Goal: Task Accomplishment & Management: Use online tool/utility

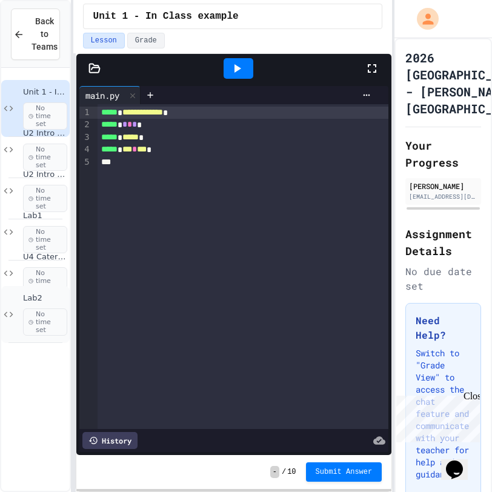
click at [15, 312] on icon at bounding box center [8, 314] width 15 height 11
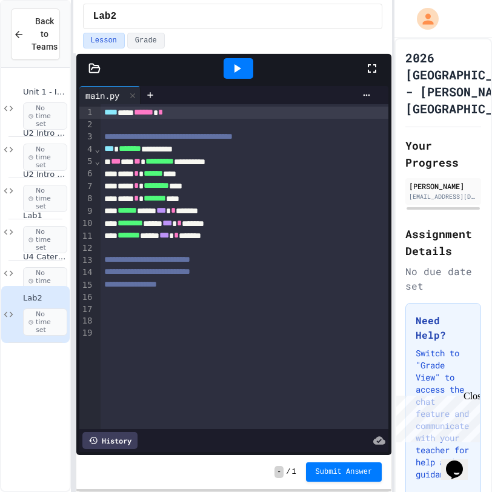
click at [93, 61] on div at bounding box center [234, 68] width 316 height 29
click at [92, 67] on icon at bounding box center [94, 68] width 10 height 8
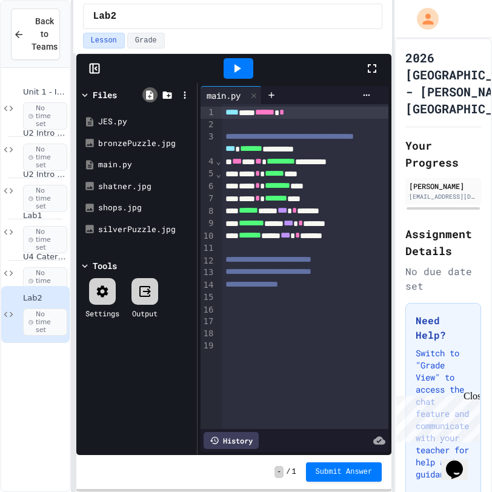
click at [155, 92] on icon at bounding box center [149, 95] width 11 height 11
click at [170, 93] on icon at bounding box center [167, 95] width 9 height 7
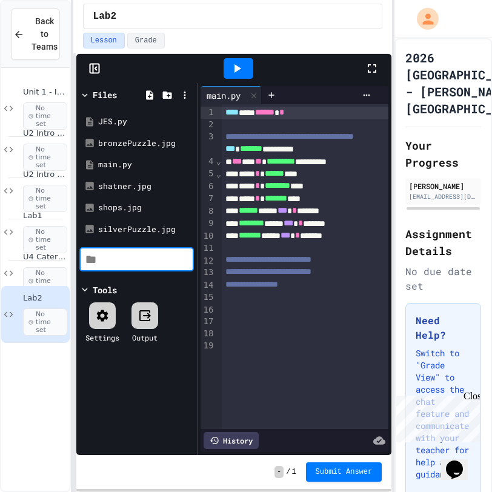
click at [121, 264] on input at bounding box center [145, 259] width 92 height 12
click at [121, 278] on div "Files JES.py bronzePuzzle.jpg main.[PERSON_NAME].jpg shops.jpg silverPuzzle.jpg…" at bounding box center [136, 269] width 121 height 372
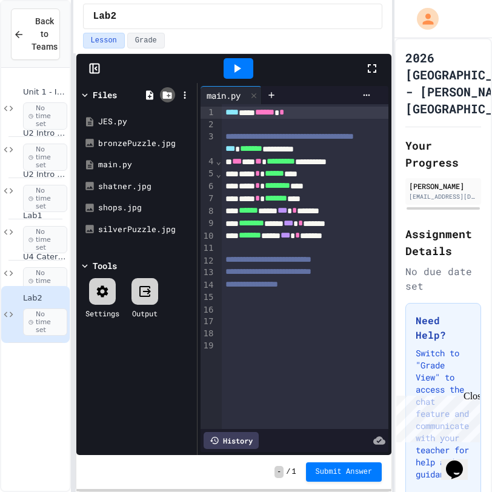
click at [165, 90] on icon at bounding box center [167, 95] width 11 height 11
click at [173, 69] on div at bounding box center [239, 68] width 253 height 33
click at [189, 99] on icon at bounding box center [184, 95] width 11 height 11
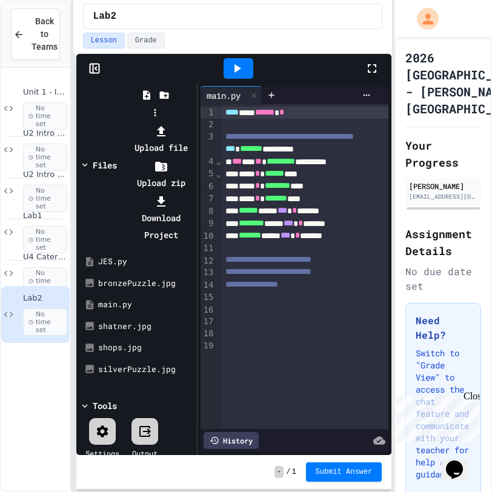
click at [194, 122] on li "Upload file" at bounding box center [161, 139] width 65 height 34
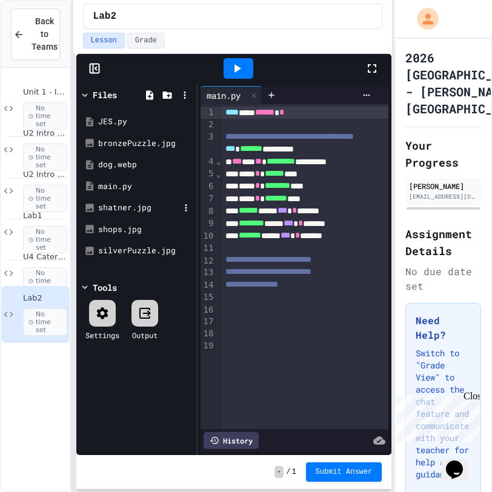
click at [136, 207] on div "shatner.jpg" at bounding box center [138, 208] width 81 height 12
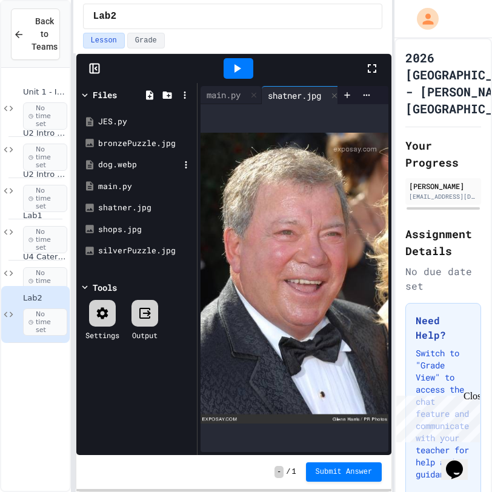
click at [135, 164] on div "dog.webp" at bounding box center [138, 165] width 81 height 12
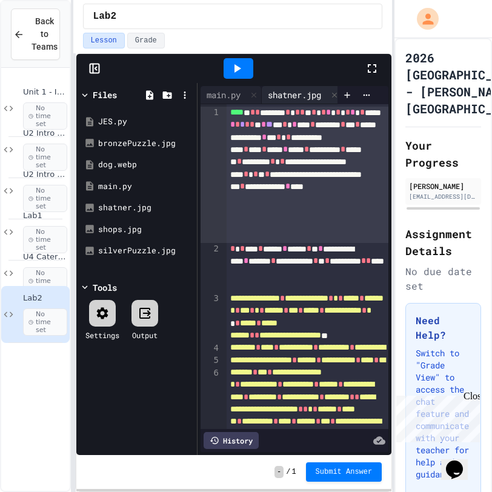
click at [296, 94] on div "shatner.jpg" at bounding box center [294, 94] width 65 height 13
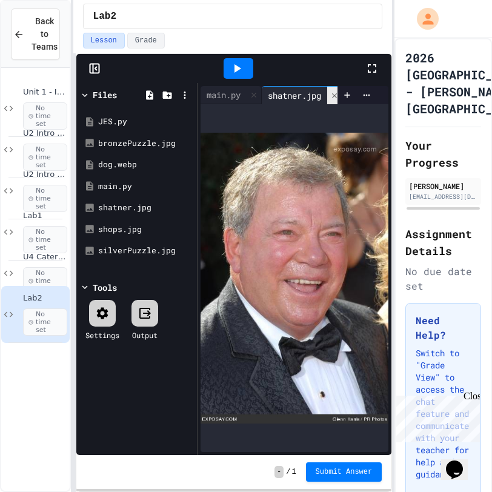
click at [334, 95] on icon at bounding box center [334, 96] width 8 height 8
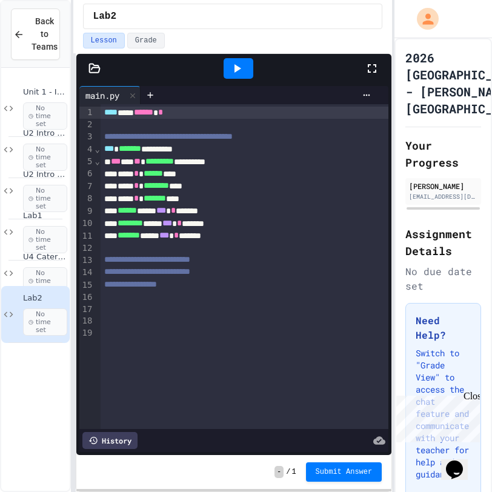
click at [94, 69] on icon at bounding box center [94, 68] width 12 height 12
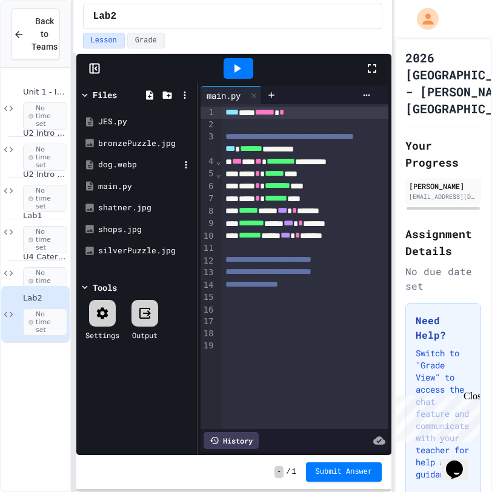
click at [137, 163] on div "dog.webp" at bounding box center [138, 165] width 81 height 12
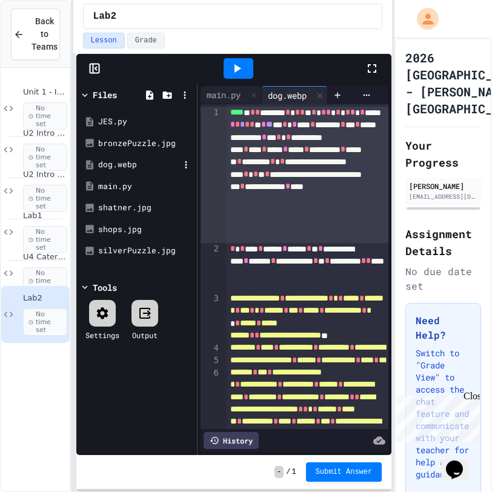
click at [152, 164] on div "dog.webp" at bounding box center [138, 165] width 81 height 12
click at [188, 161] on icon at bounding box center [186, 164] width 11 height 11
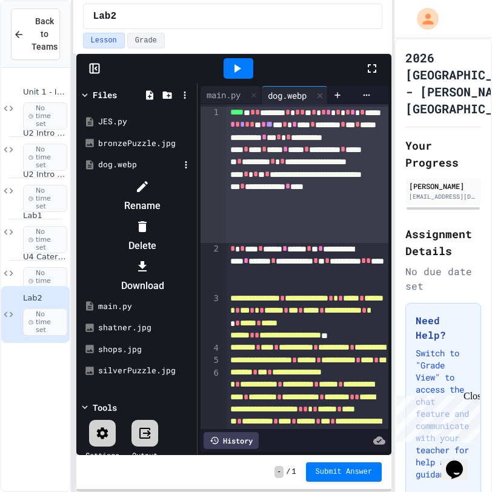
click at [175, 177] on div at bounding box center [136, 177] width 115 height 0
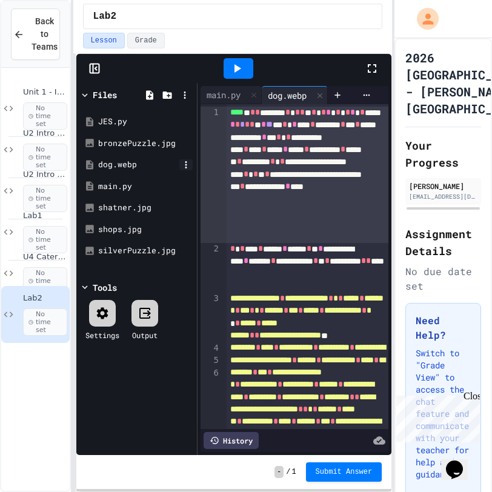
click at [185, 161] on icon at bounding box center [186, 164] width 2 height 7
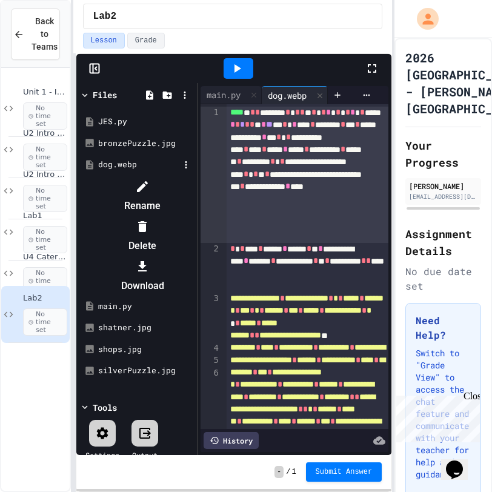
click at [194, 217] on li "Delete" at bounding box center [143, 236] width 102 height 39
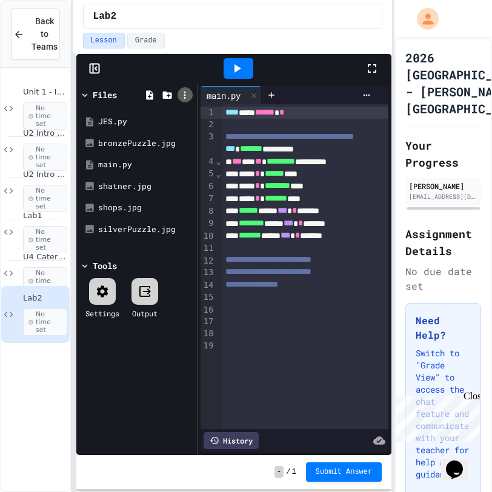
click at [178, 96] on div at bounding box center [185, 94] width 15 height 15
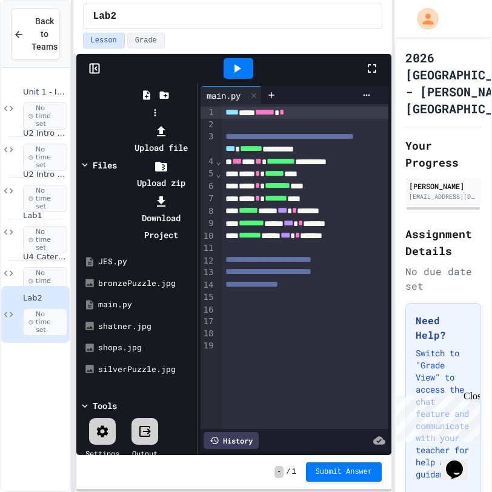
click at [169, 124] on icon at bounding box center [161, 131] width 15 height 15
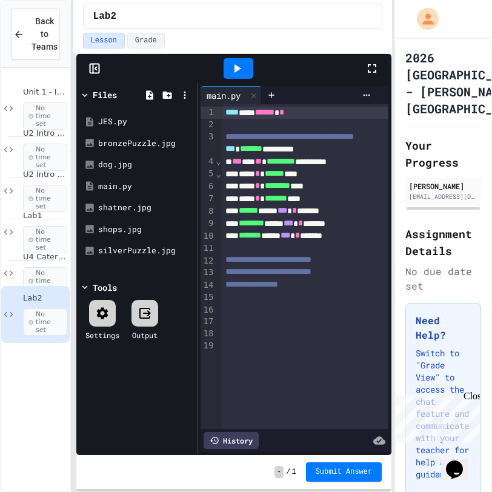
click at [461, 13] on div at bounding box center [444, 19] width 98 height 38
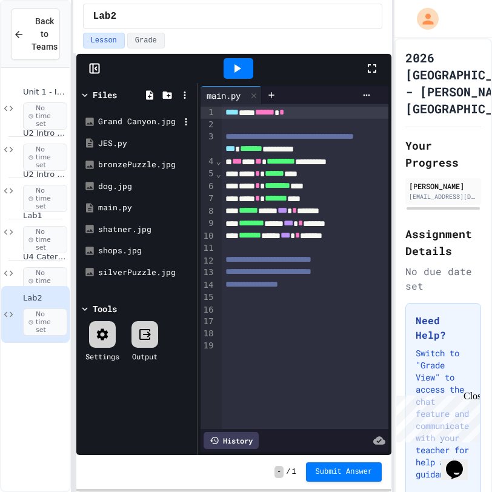
click at [138, 123] on div "Grand Canyon.jpg" at bounding box center [138, 122] width 81 height 12
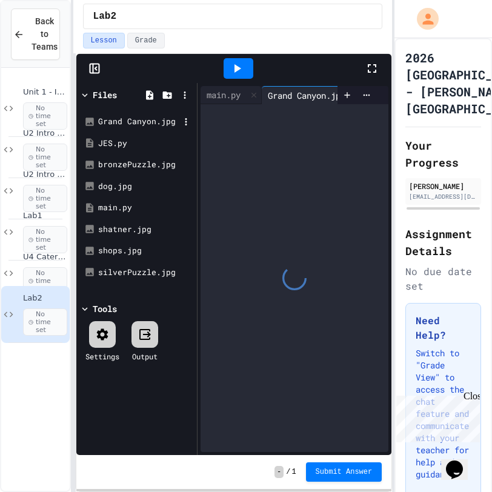
click at [138, 123] on div "Grand Canyon.jpg" at bounding box center [138, 122] width 81 height 12
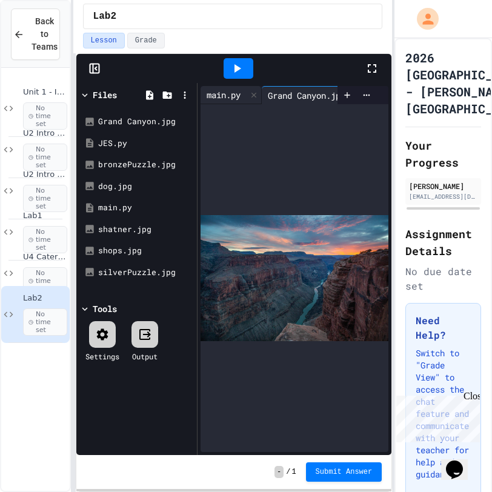
click at [225, 99] on div "main.py" at bounding box center [224, 94] width 46 height 13
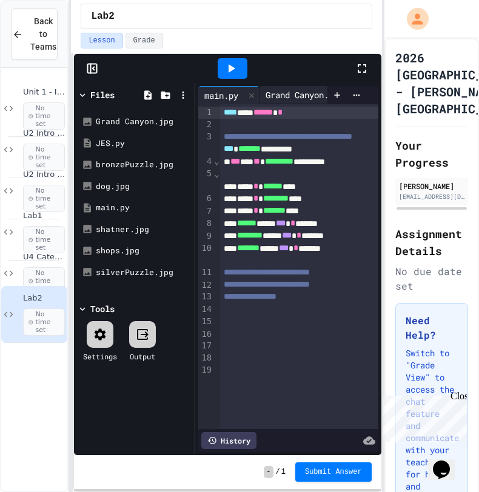
click at [319, 95] on div "Grand Canyon.jpg" at bounding box center [304, 94] width 90 height 13
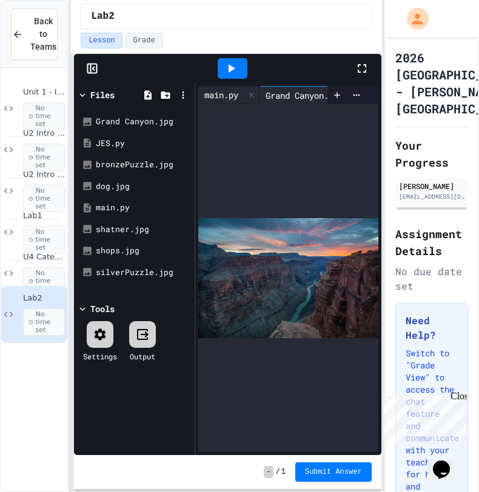
click at [225, 98] on div "main.py" at bounding box center [221, 94] width 46 height 13
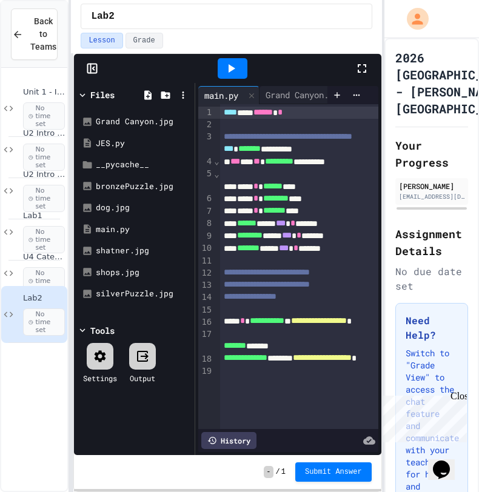
click at [233, 70] on icon at bounding box center [231, 68] width 15 height 15
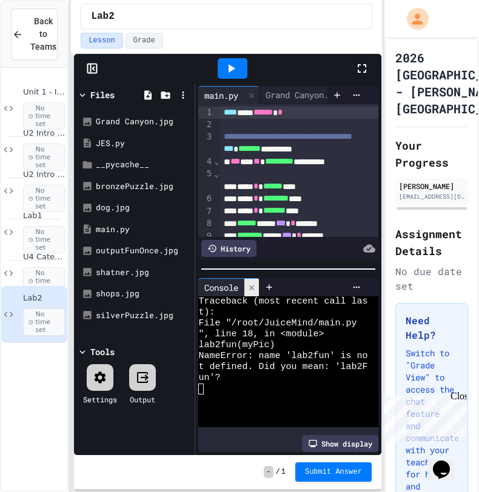
click at [253, 288] on icon at bounding box center [251, 288] width 8 height 8
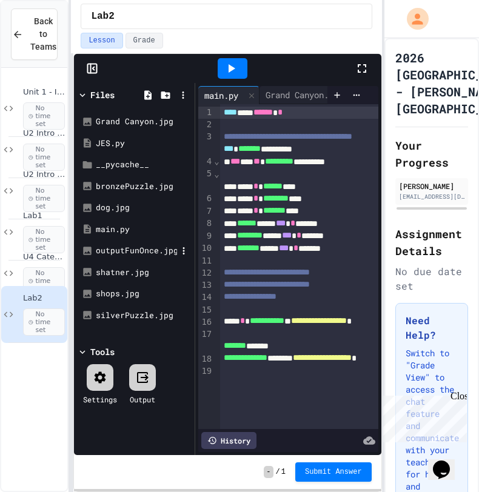
click at [151, 251] on div "outputFunOnce.jpg" at bounding box center [136, 251] width 81 height 12
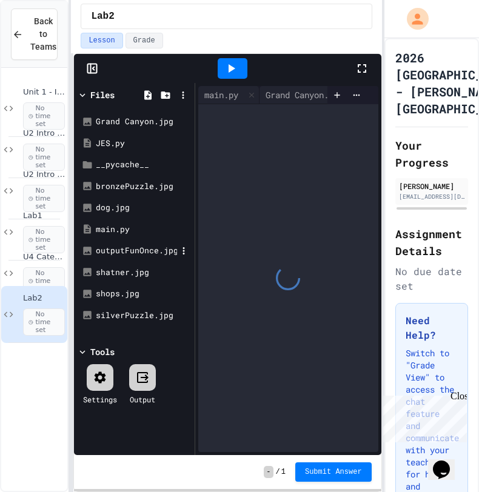
click at [151, 251] on div "outputFunOnce.jpg" at bounding box center [136, 251] width 81 height 12
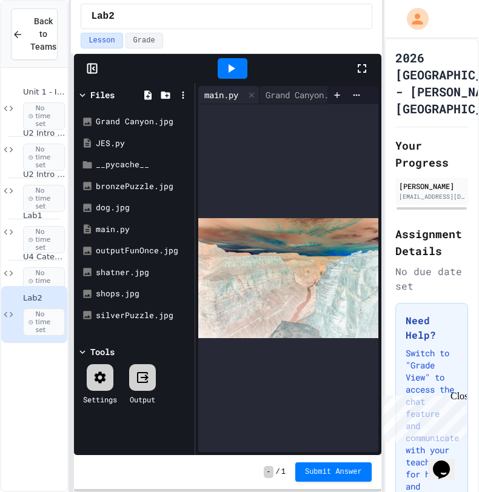
click at [226, 95] on div "main.py" at bounding box center [221, 94] width 46 height 13
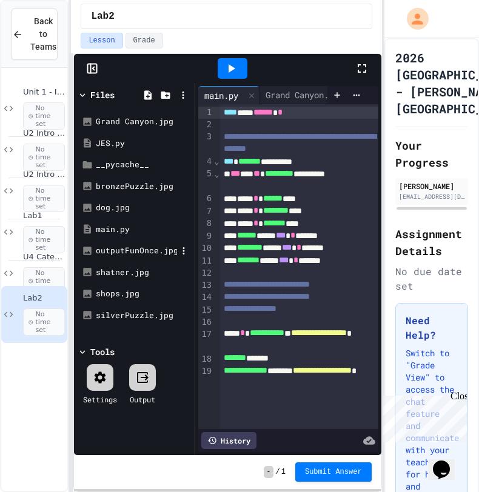
click at [119, 250] on div "outputFunOnce.jpg" at bounding box center [136, 251] width 81 height 12
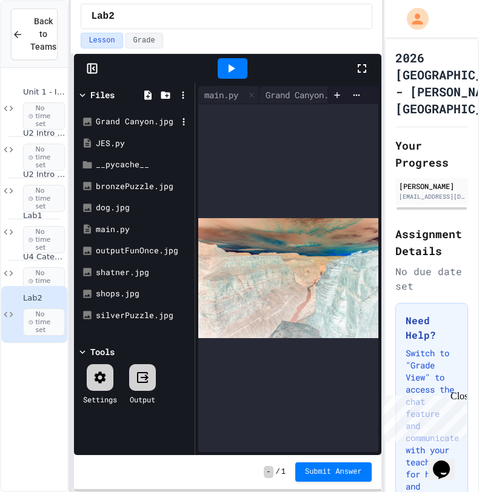
click at [152, 117] on div "Grand Canyon.jpg" at bounding box center [136, 122] width 81 height 12
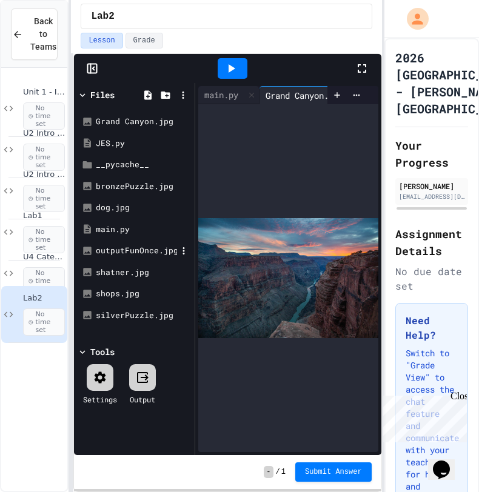
click at [133, 249] on div "outputFunOnce.jpg" at bounding box center [136, 251] width 81 height 12
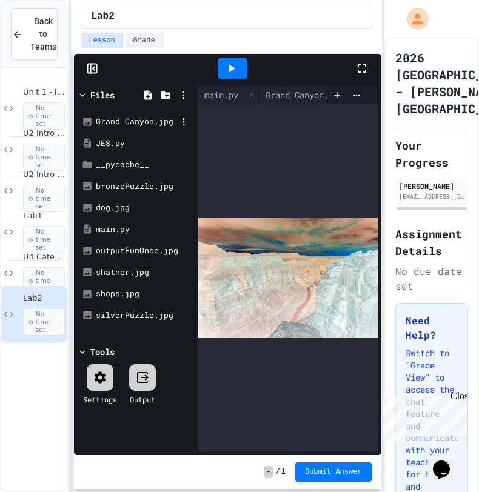
click at [113, 126] on div "Grand Canyon.jpg" at bounding box center [136, 122] width 81 height 12
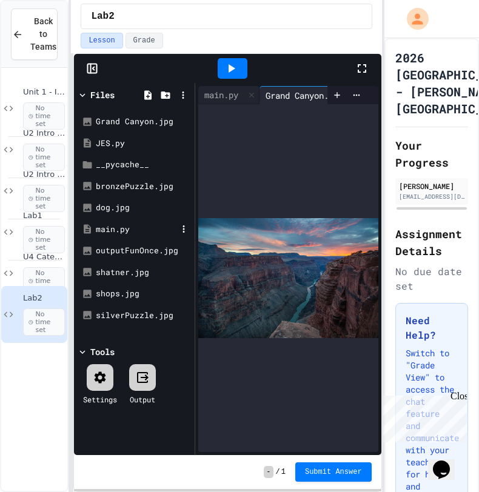
click at [127, 238] on div "main.py" at bounding box center [134, 230] width 115 height 22
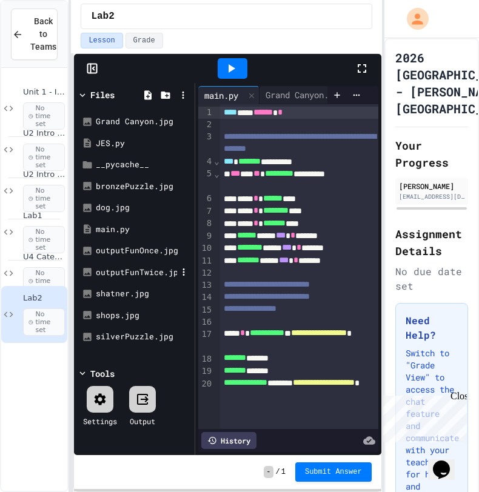
click at [135, 275] on div "outputFunTwice.jpg" at bounding box center [136, 273] width 81 height 12
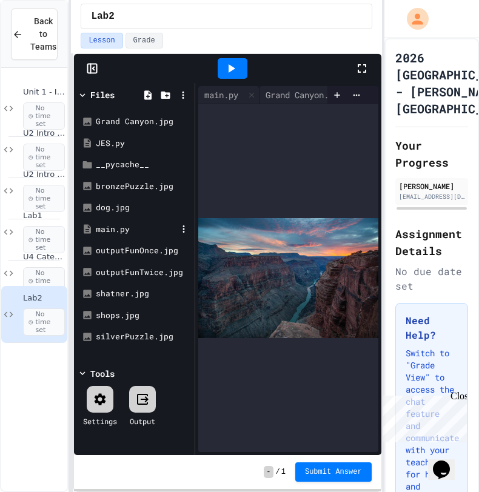
click at [136, 234] on div "main.py" at bounding box center [136, 230] width 81 height 12
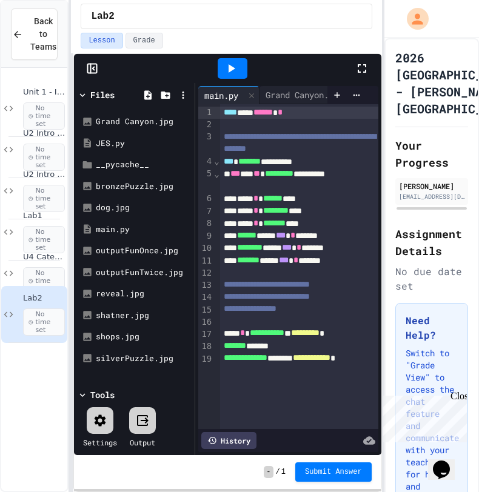
click at [293, 362] on span "**********" at bounding box center [312, 357] width 38 height 8
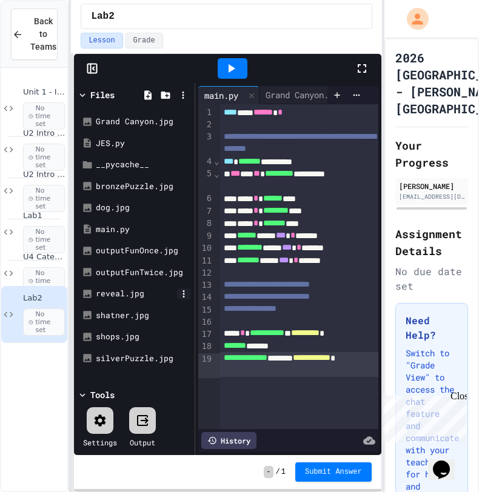
click at [183, 291] on icon at bounding box center [184, 293] width 2 height 7
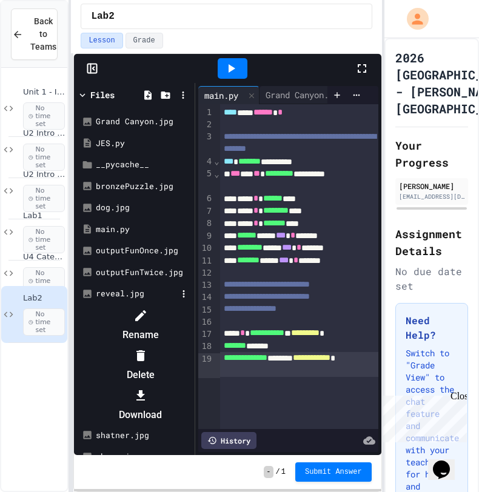
click at [184, 306] on div at bounding box center [134, 306] width 115 height 0
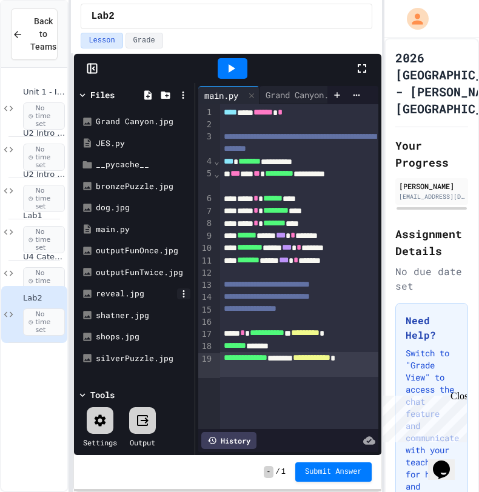
click at [182, 292] on icon at bounding box center [183, 294] width 11 height 11
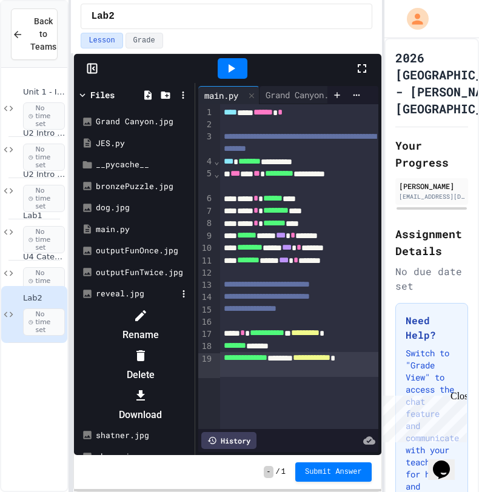
click at [182, 306] on div at bounding box center [134, 306] width 115 height 0
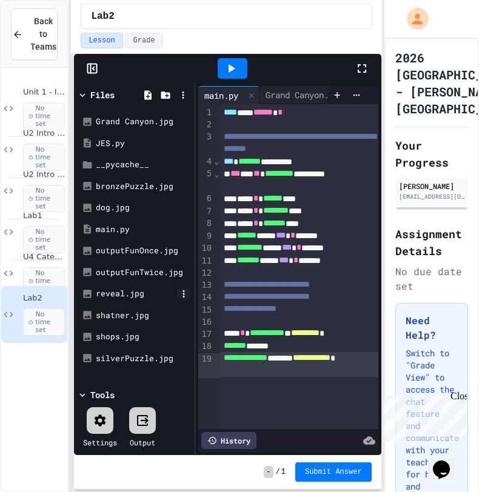
click at [182, 292] on icon at bounding box center [183, 294] width 11 height 11
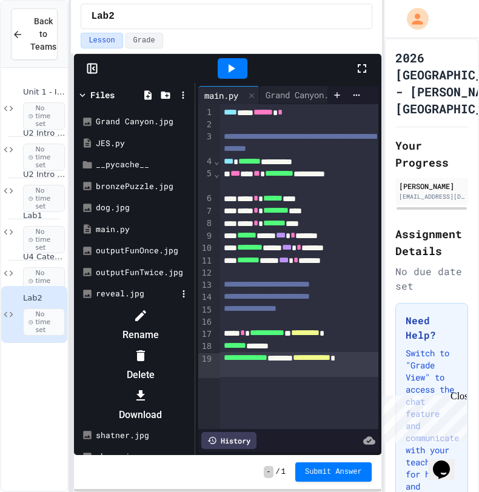
click at [192, 346] on li "Delete" at bounding box center [140, 365] width 102 height 39
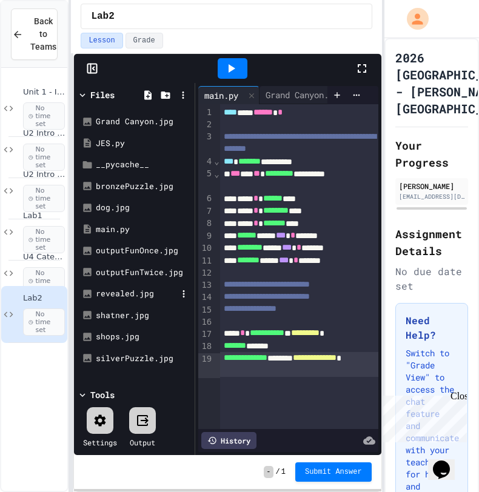
click at [133, 289] on div "revealed.jpg" at bounding box center [136, 294] width 81 height 12
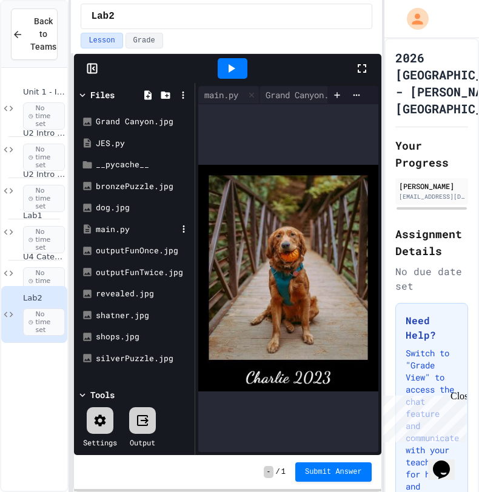
click at [129, 232] on div "main.py" at bounding box center [136, 230] width 81 height 12
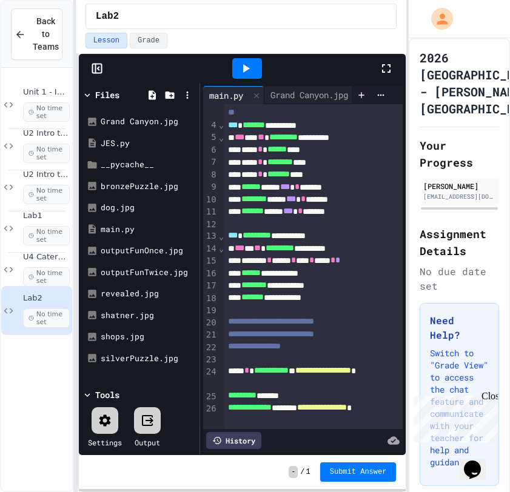
scroll to position [38, 0]
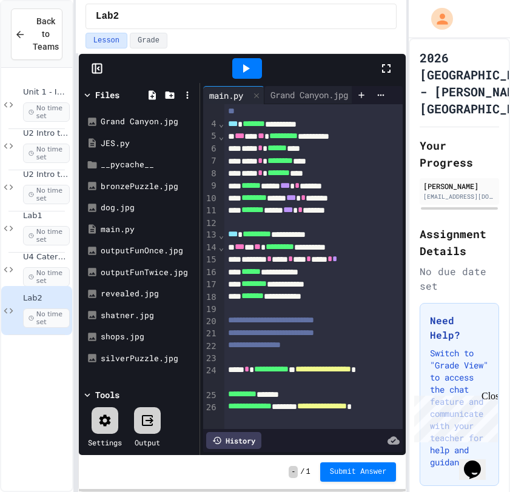
click at [344, 189] on div "****** ***** *** * ******" at bounding box center [313, 186] width 178 height 12
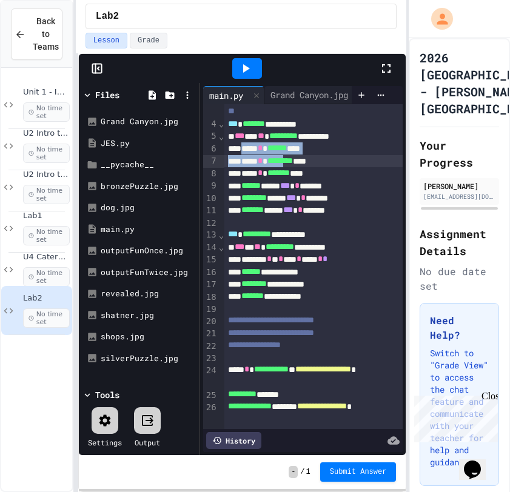
drag, startPoint x: 249, startPoint y: 149, endPoint x: 307, endPoint y: 157, distance: 58.8
click at [307, 156] on div "**********" at bounding box center [313, 247] width 178 height 361
click at [249, 167] on div "**** * ******* ****" at bounding box center [313, 173] width 178 height 12
click at [241, 156] on div "**** * ******** ****" at bounding box center [313, 161] width 178 height 12
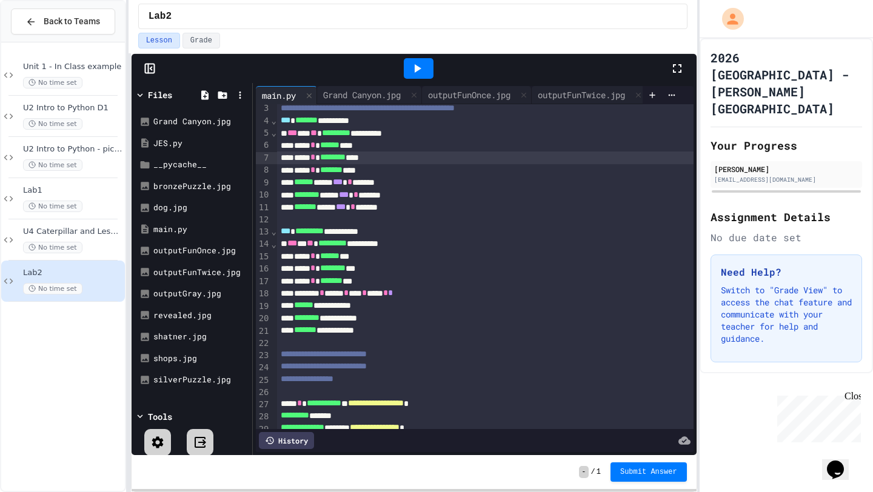
scroll to position [0, 0]
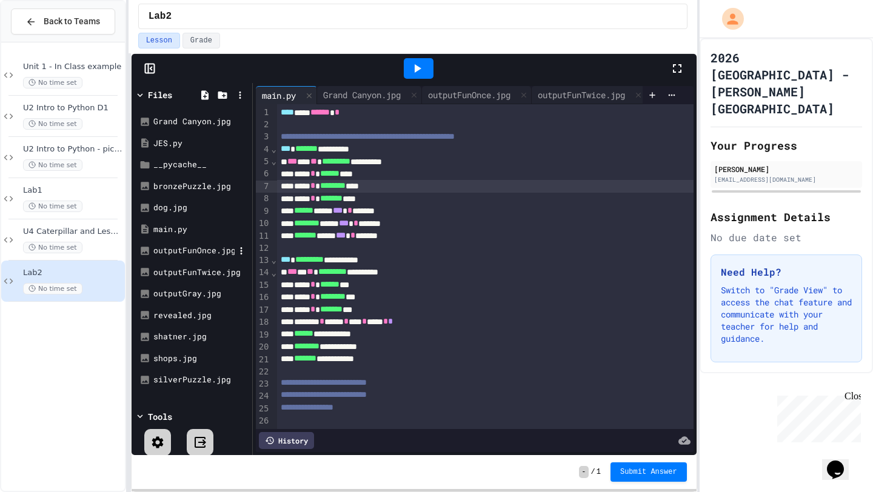
click at [205, 254] on div "outputFunOnce.jpg" at bounding box center [193, 251] width 81 height 12
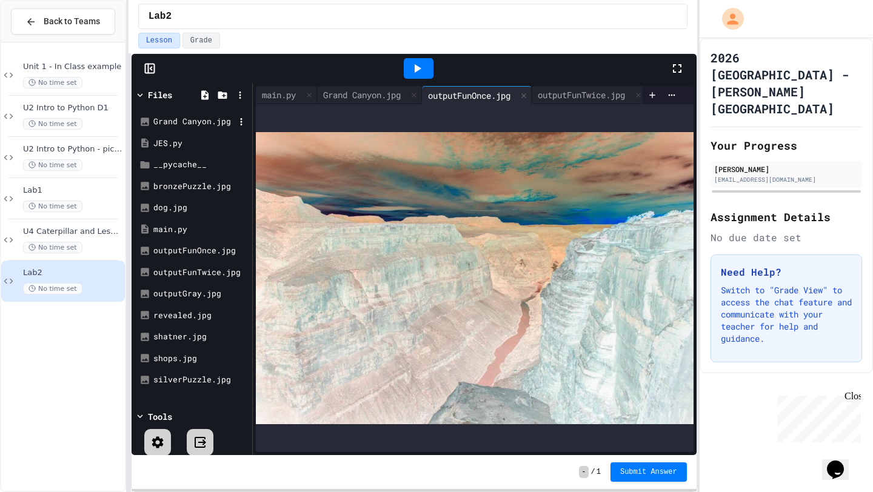
click at [218, 118] on div "Grand Canyon.jpg" at bounding box center [193, 122] width 81 height 12
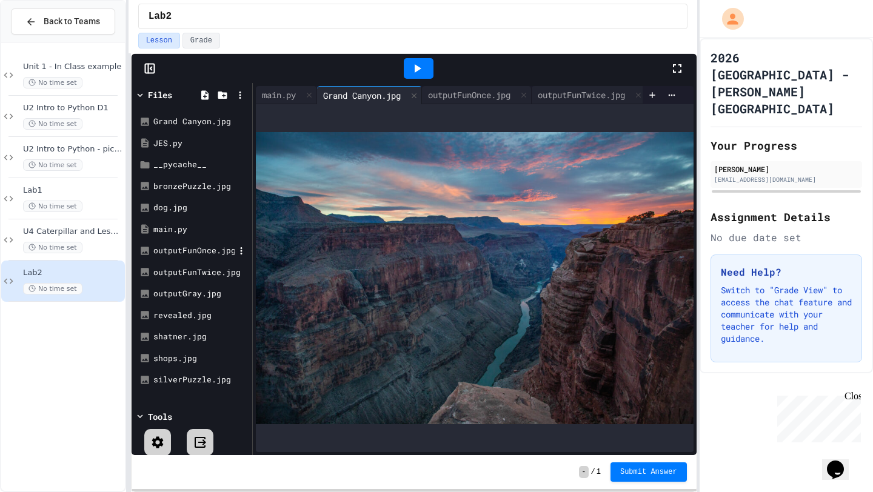
click at [211, 247] on div "outputFunOnce.jpg" at bounding box center [193, 251] width 81 height 12
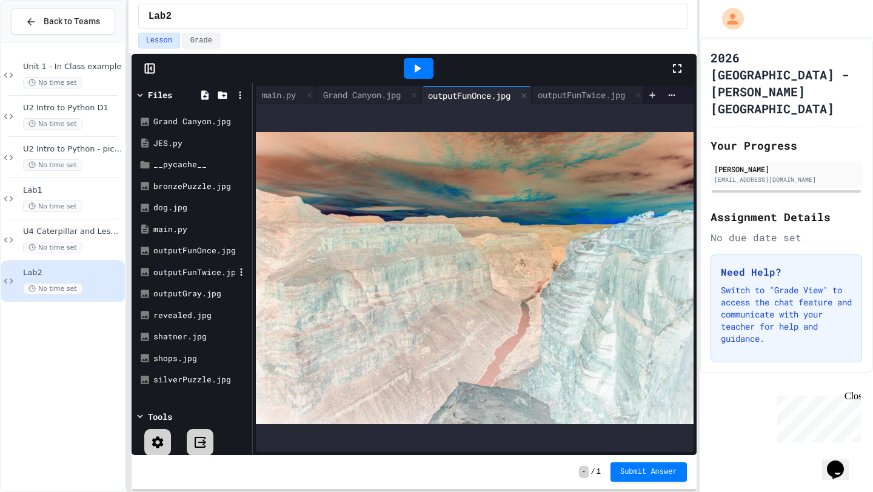
click at [219, 270] on div "outputFunTwice.jpg" at bounding box center [193, 273] width 81 height 12
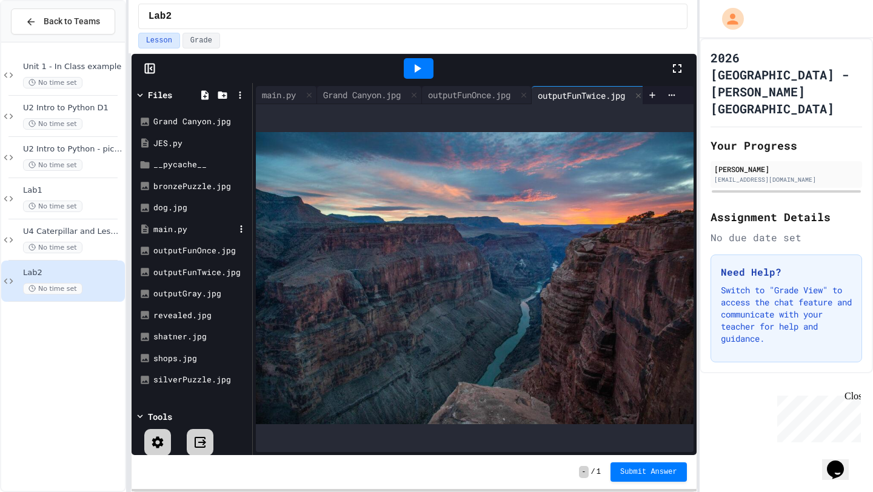
click at [190, 229] on div "main.py" at bounding box center [193, 230] width 81 height 12
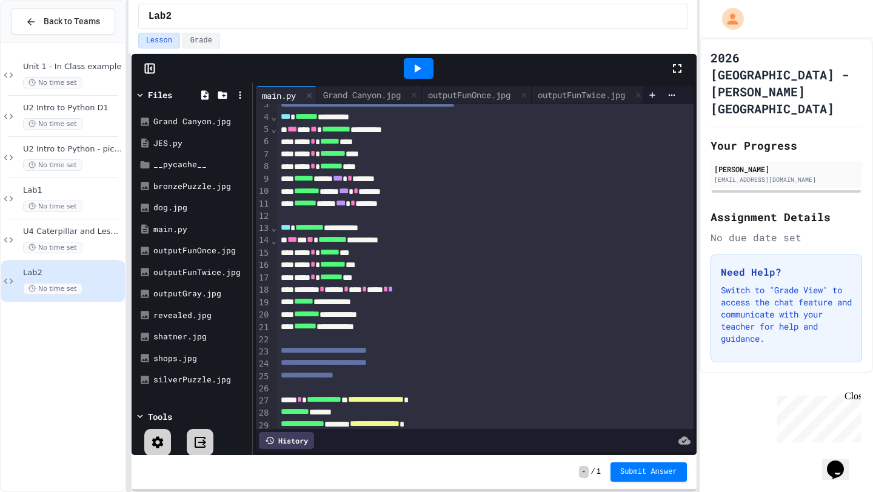
scroll to position [38, 0]
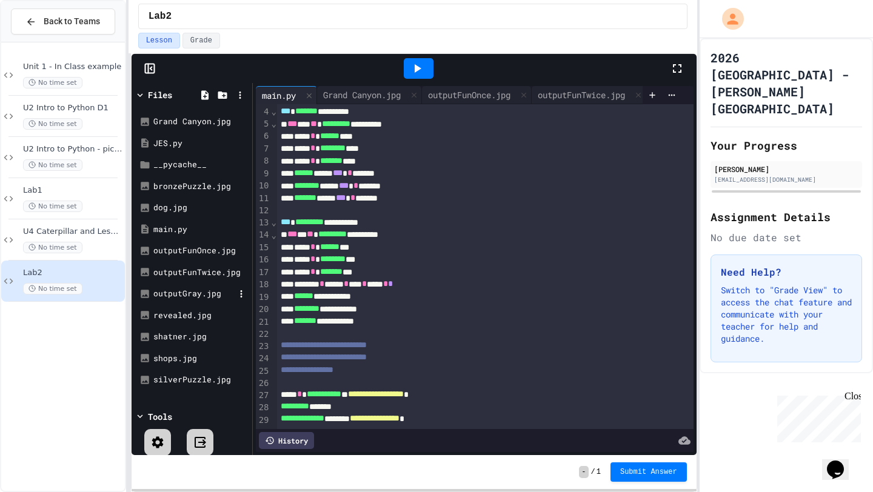
click at [179, 290] on div "outputGray.jpg" at bounding box center [193, 294] width 81 height 12
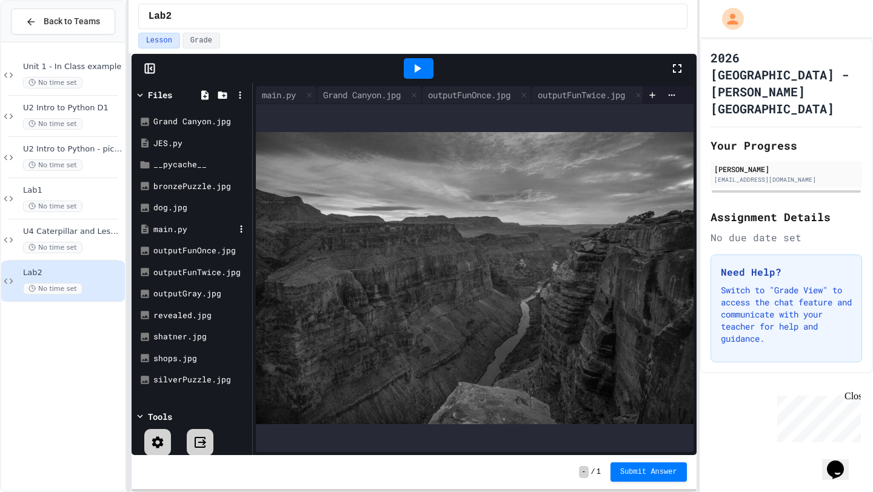
click at [203, 228] on div "main.py" at bounding box center [193, 230] width 81 height 12
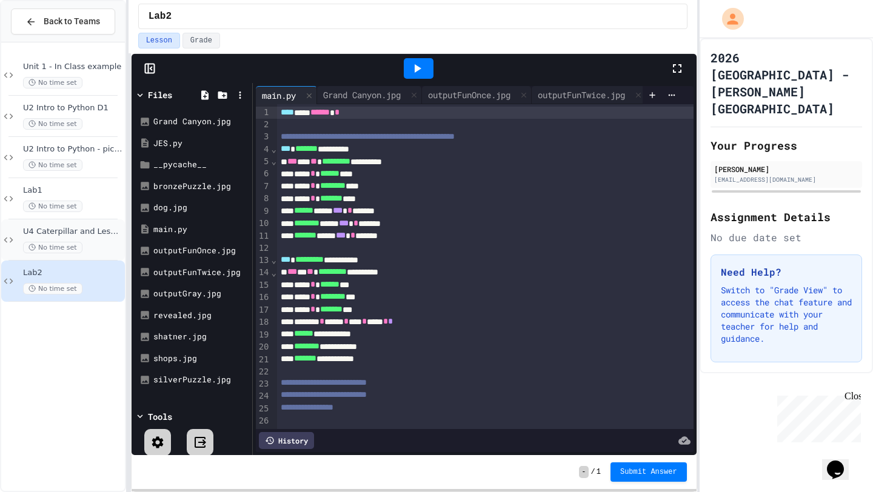
click at [115, 237] on div "U4 Caterpillar and Lesson No time set" at bounding box center [72, 240] width 99 height 27
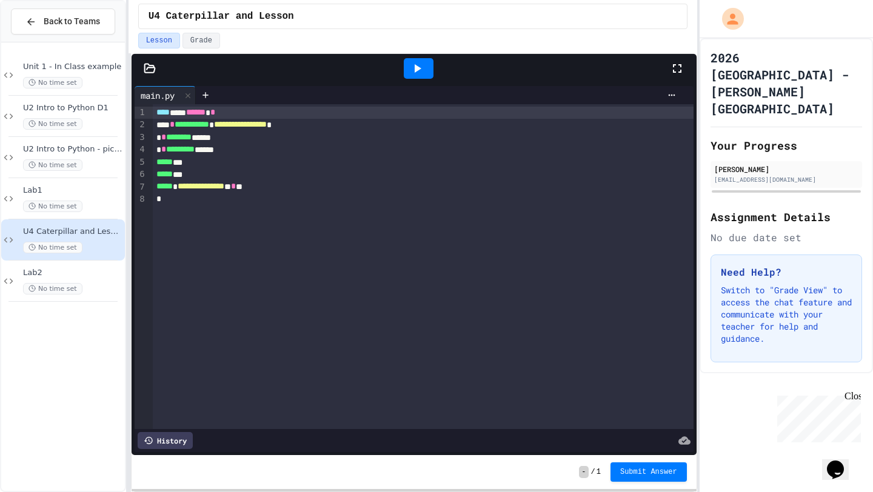
click at [152, 61] on div at bounding box center [414, 68] width 565 height 29
click at [152, 67] on icon at bounding box center [149, 68] width 10 height 8
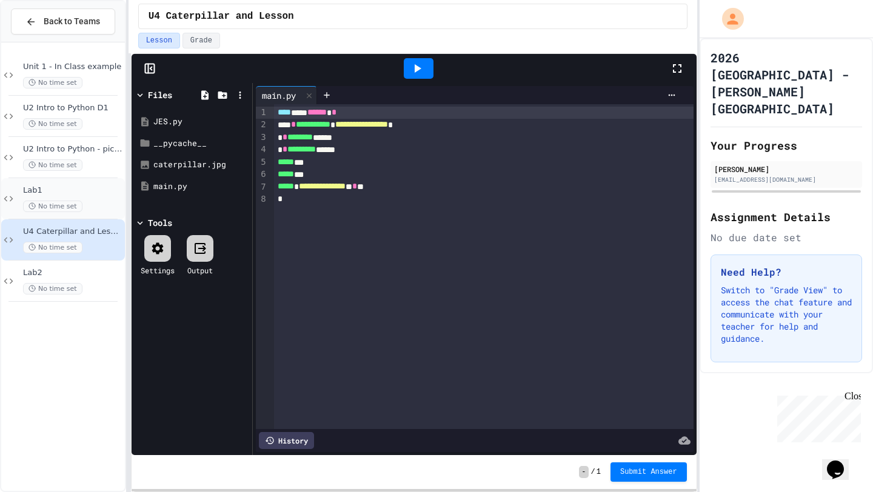
click at [72, 201] on span "No time set" at bounding box center [52, 207] width 59 height 12
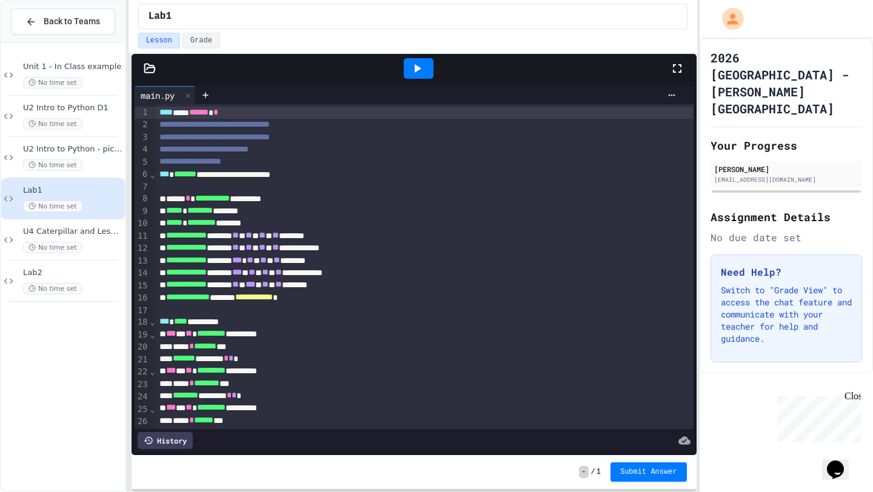
scroll to position [75, 0]
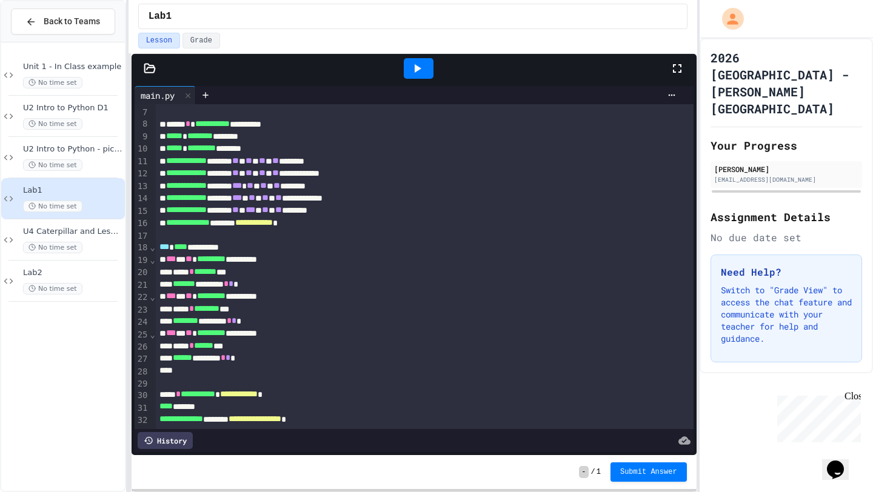
click at [147, 66] on icon at bounding box center [150, 68] width 12 height 12
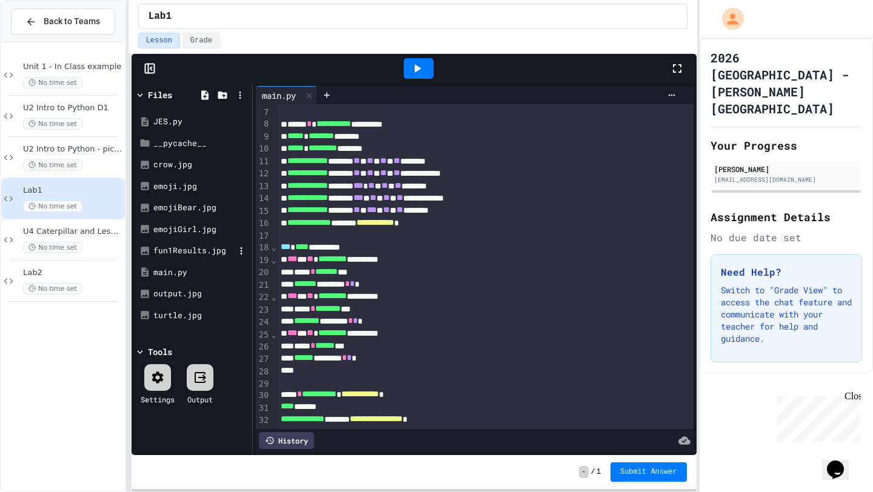
click at [194, 255] on div "fun1Results.jpg" at bounding box center [193, 251] width 81 height 12
